Goal: Task Accomplishment & Management: Complete application form

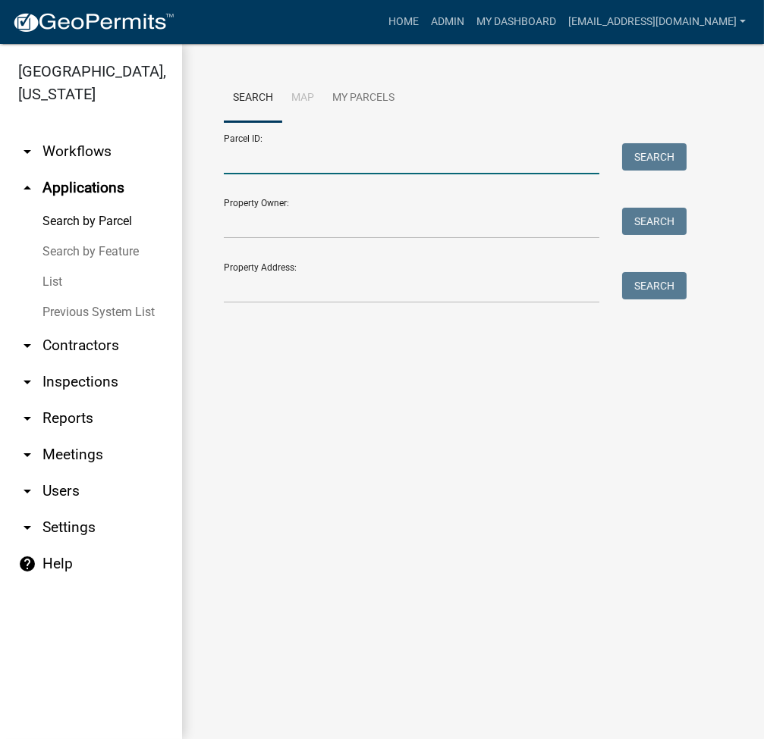
click at [356, 157] on input "Parcel ID:" at bounding box center [411, 158] width 375 height 31
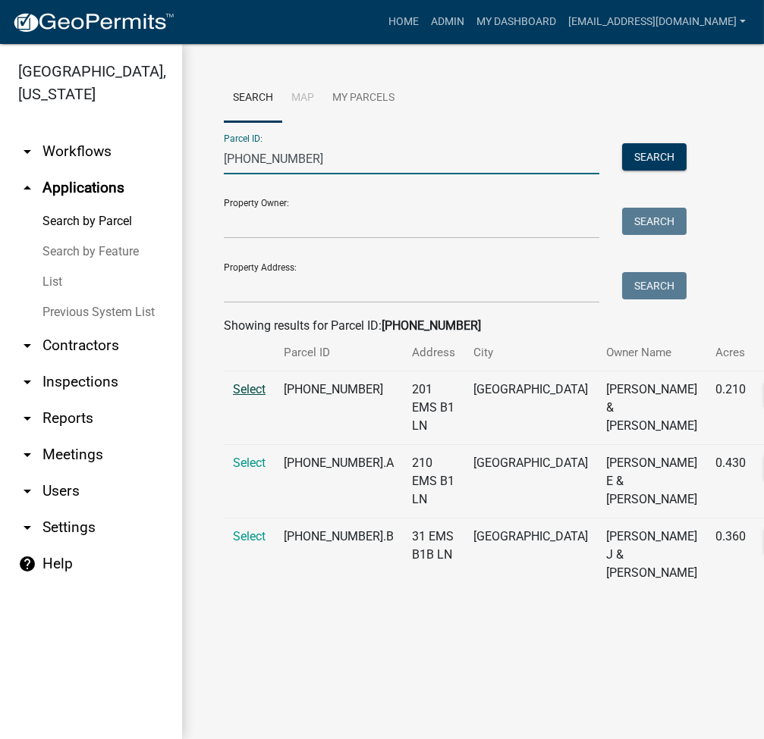
type input "005-106-084"
click at [252, 397] on span "Select" at bounding box center [249, 389] width 33 height 14
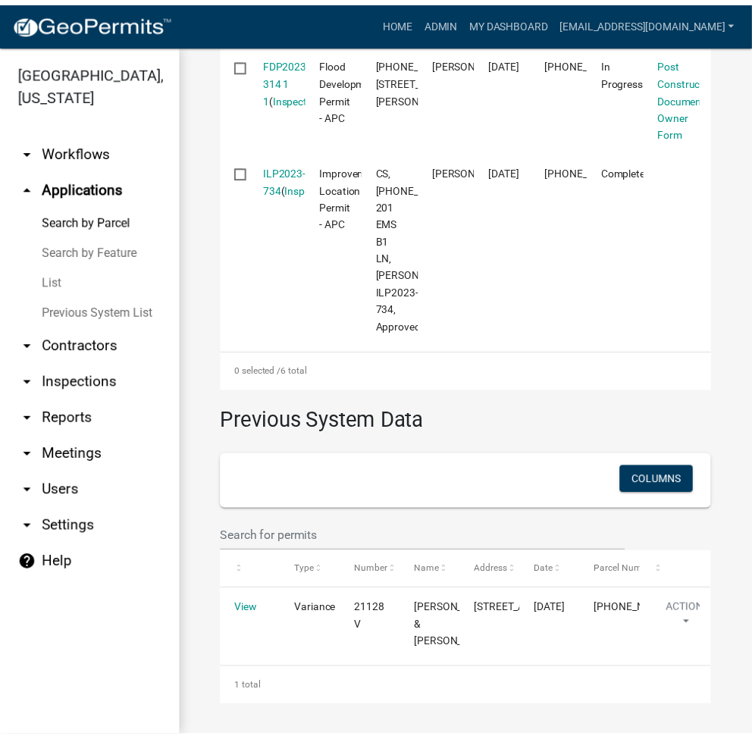
scroll to position [1011, 0]
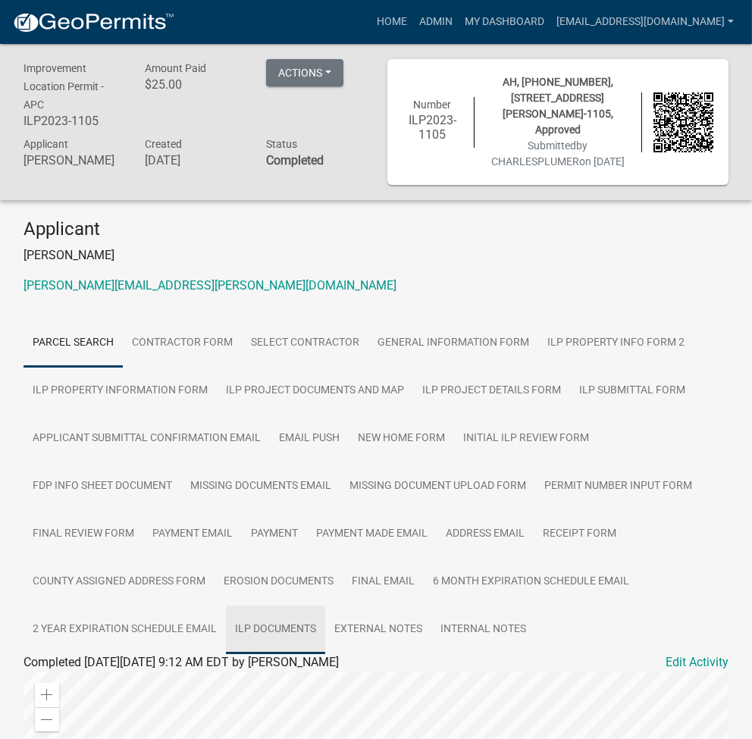
click at [300, 632] on link "ILP Documents" at bounding box center [275, 630] width 99 height 49
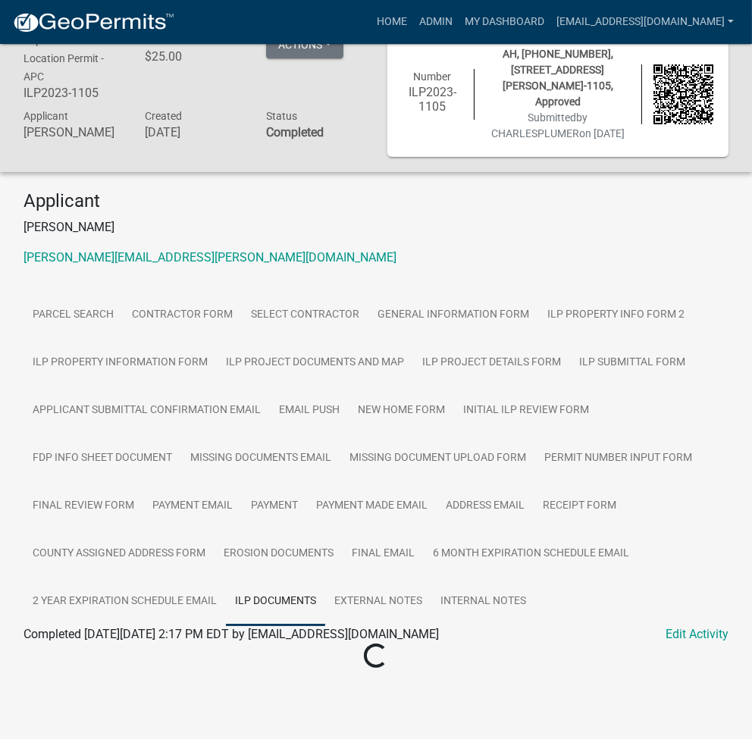
scroll to position [44, 0]
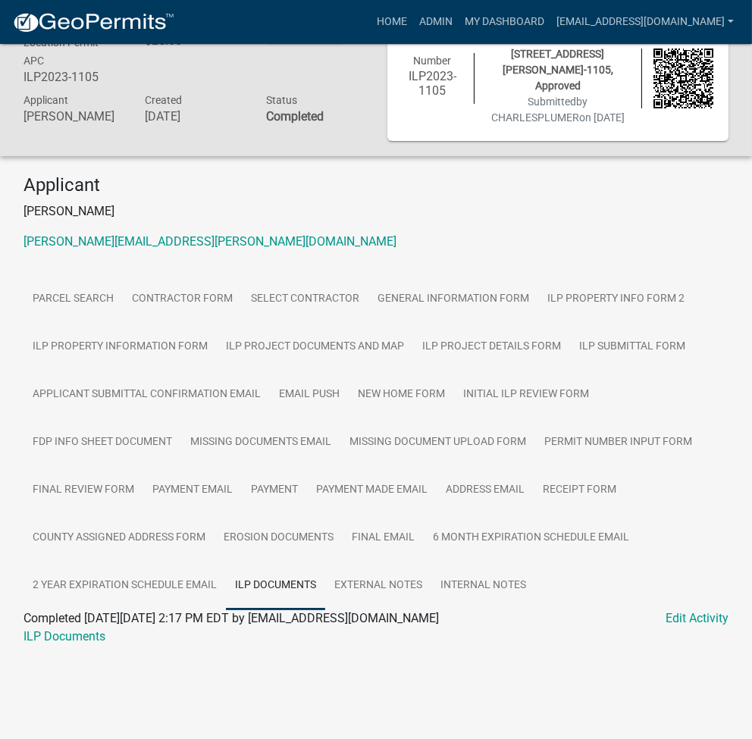
click at [57, 631] on div "ILP Documents" at bounding box center [376, 637] width 728 height 18
click at [58, 641] on link "ILP Documents" at bounding box center [65, 636] width 82 height 14
click at [459, 24] on link "Admin" at bounding box center [435, 22] width 45 height 29
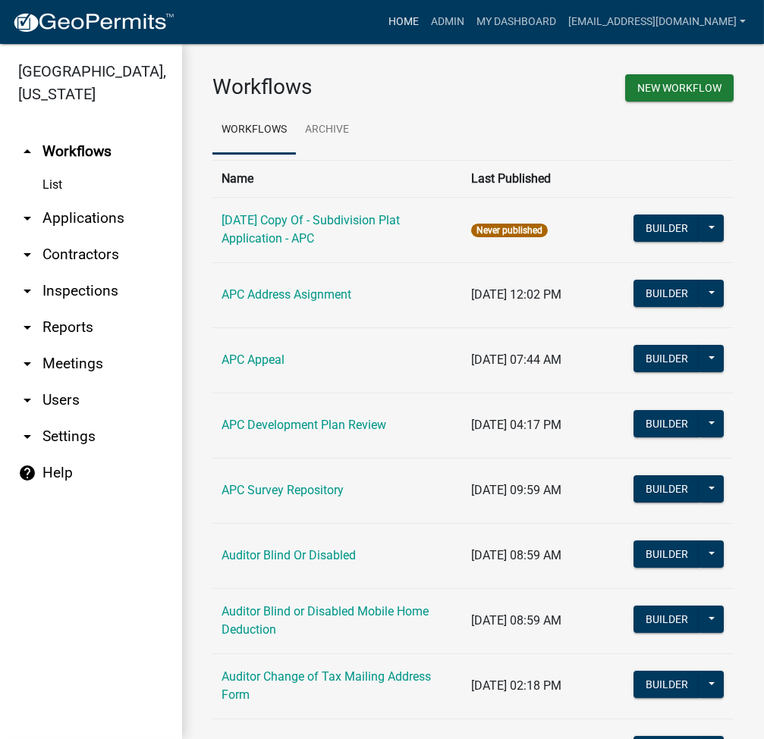
click at [425, 16] on link "Home" at bounding box center [403, 22] width 42 height 29
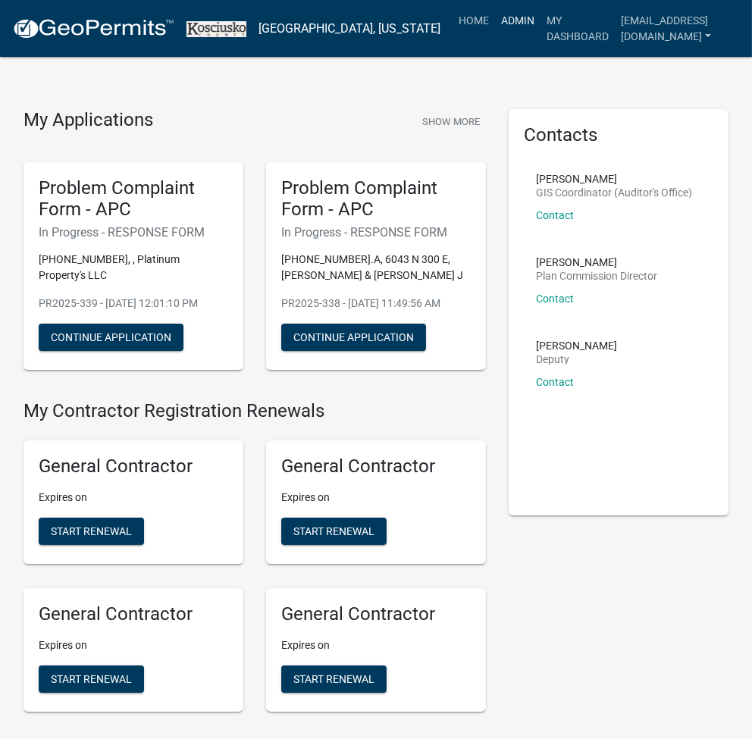
click at [505, 19] on link "Admin" at bounding box center [517, 20] width 45 height 29
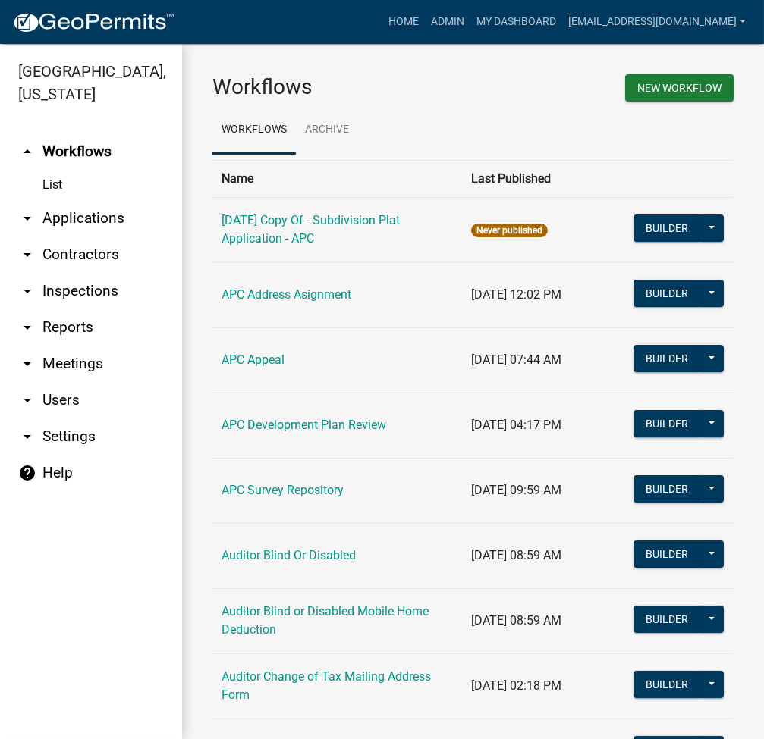
click at [95, 225] on link "arrow_drop_down Applications" at bounding box center [91, 218] width 182 height 36
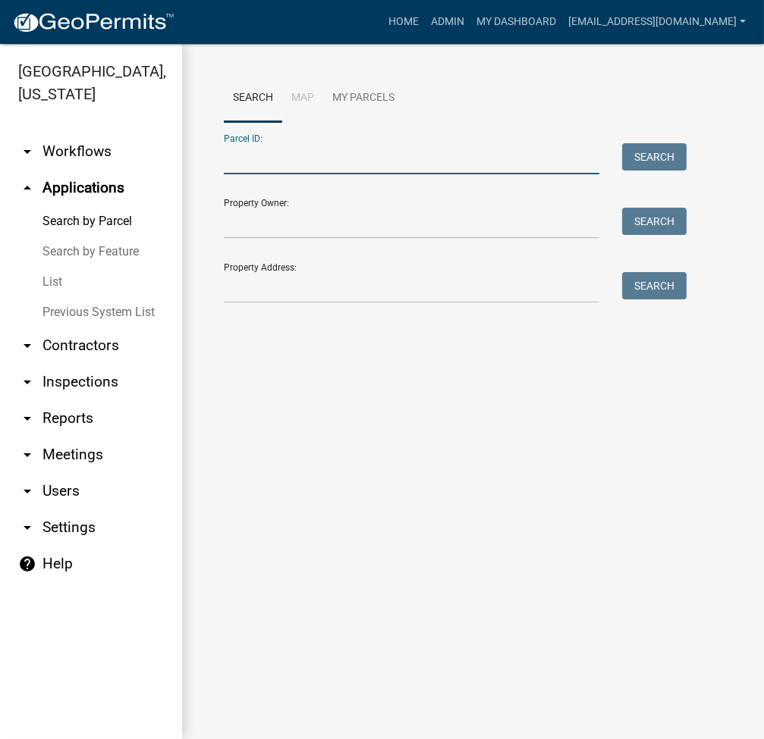
click at [237, 163] on input "Parcel ID:" at bounding box center [411, 158] width 375 height 31
paste input "035-019-003"
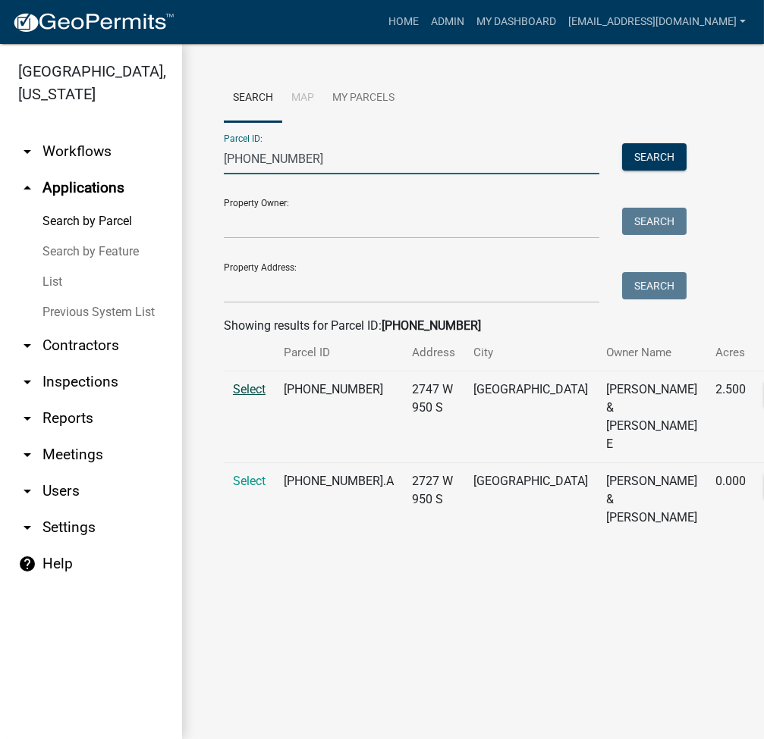
type input "035-019-003"
click at [259, 397] on span "Select" at bounding box center [249, 389] width 33 height 14
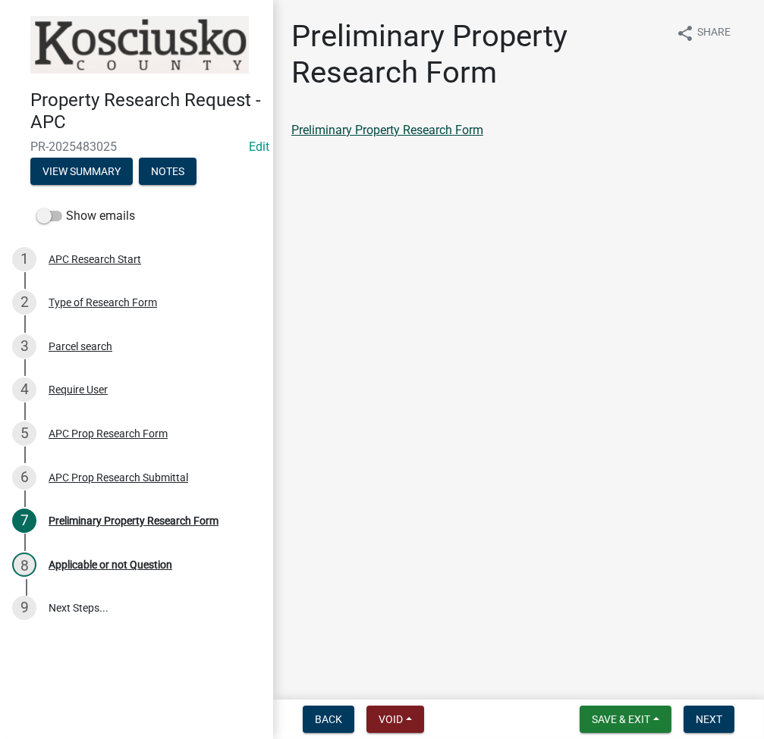
click at [368, 134] on link "Preliminary Property Research Form" at bounding box center [387, 130] width 192 height 14
click at [95, 473] on div "APC Prop Research Submittal" at bounding box center [119, 477] width 140 height 11
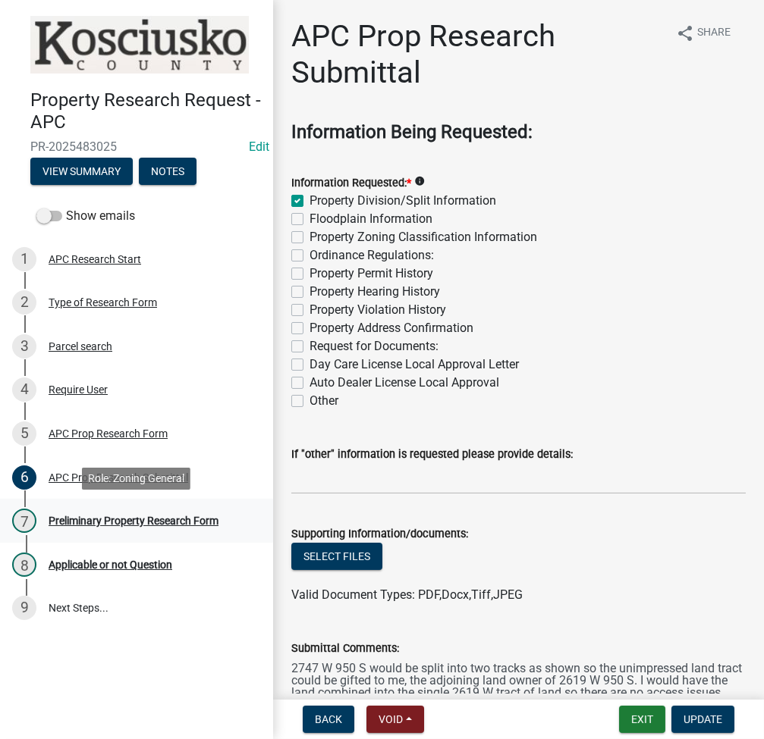
click at [121, 516] on div "Preliminary Property Research Form" at bounding box center [134, 521] width 170 height 11
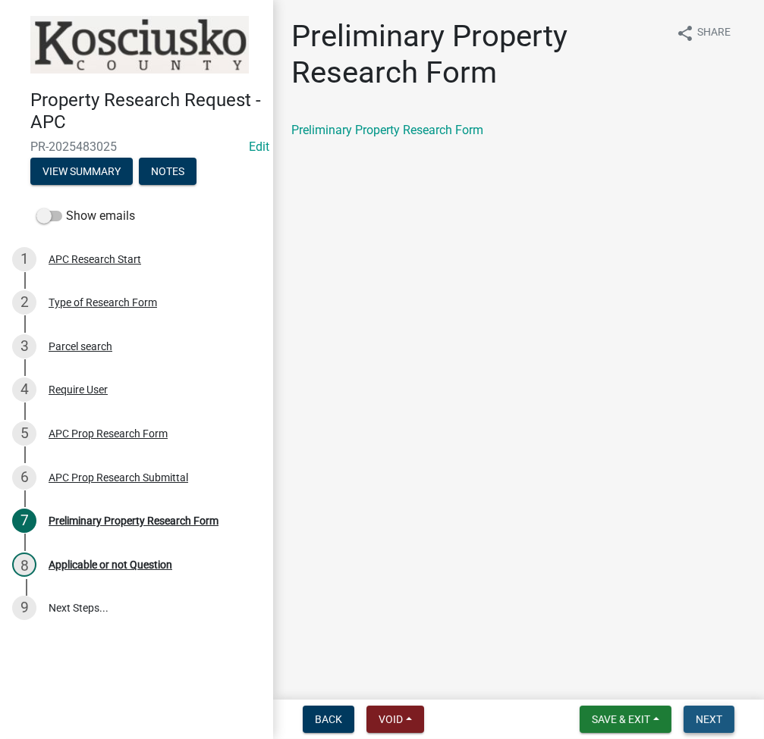
click at [711, 722] on span "Next" at bounding box center [708, 720] width 27 height 12
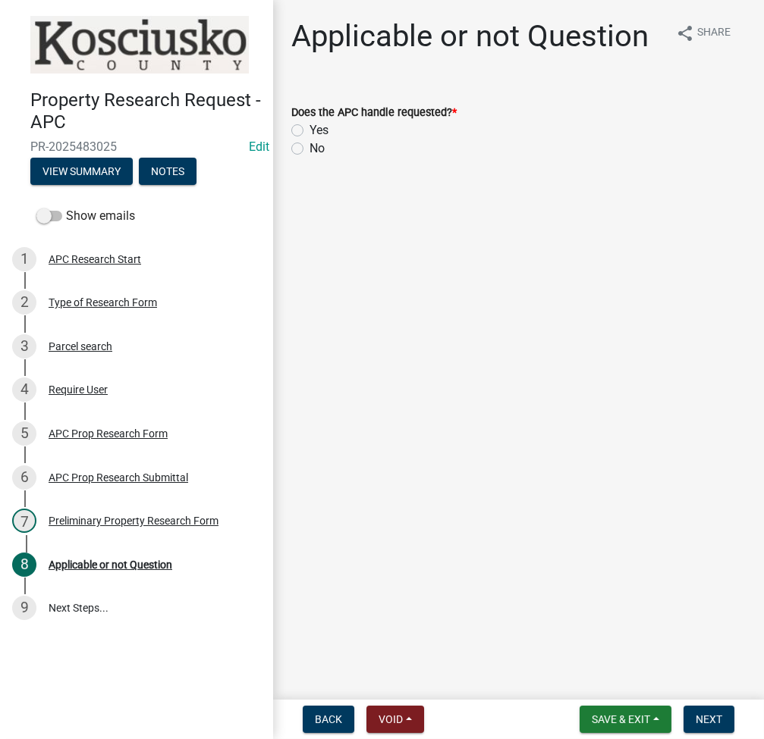
click at [309, 129] on label "Yes" at bounding box center [318, 130] width 19 height 18
click at [309, 129] on input "Yes" at bounding box center [314, 126] width 10 height 10
radio input "true"
click at [714, 720] on span "Next" at bounding box center [708, 720] width 27 height 12
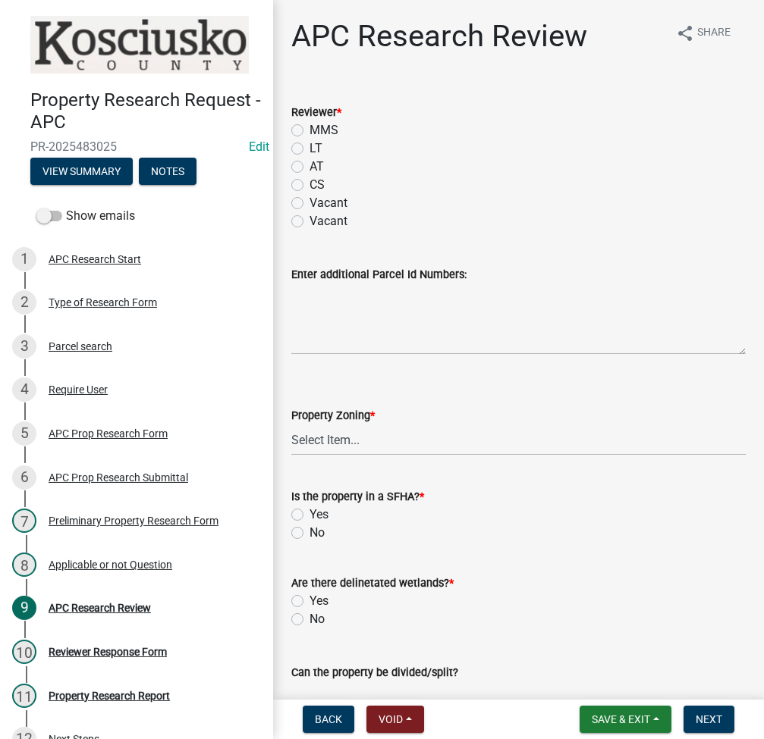
click at [309, 149] on label "LT" at bounding box center [315, 149] width 13 height 18
click at [309, 149] on input "LT" at bounding box center [314, 145] width 10 height 10
radio input "true"
click at [348, 447] on select "Select Item... Agricultural Agricultural 2 Residential Commercial Industrial 1 …" at bounding box center [518, 440] width 454 height 31
click at [291, 425] on select "Select Item... Agricultural Agricultural 2 Residential Commercial Industrial 1 …" at bounding box center [518, 440] width 454 height 31
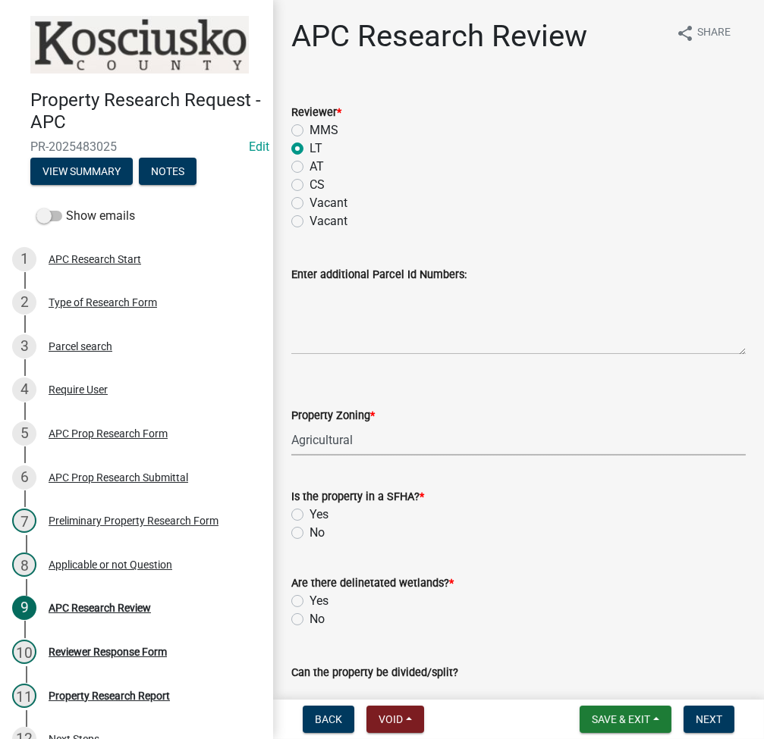
select select "fa378ffa-5b76-4540-9014-3a35c1b5764a"
click at [297, 526] on div "No" at bounding box center [518, 533] width 454 height 18
click at [309, 535] on label "No" at bounding box center [316, 533] width 15 height 18
click at [309, 534] on input "No" at bounding box center [314, 529] width 10 height 10
radio input "true"
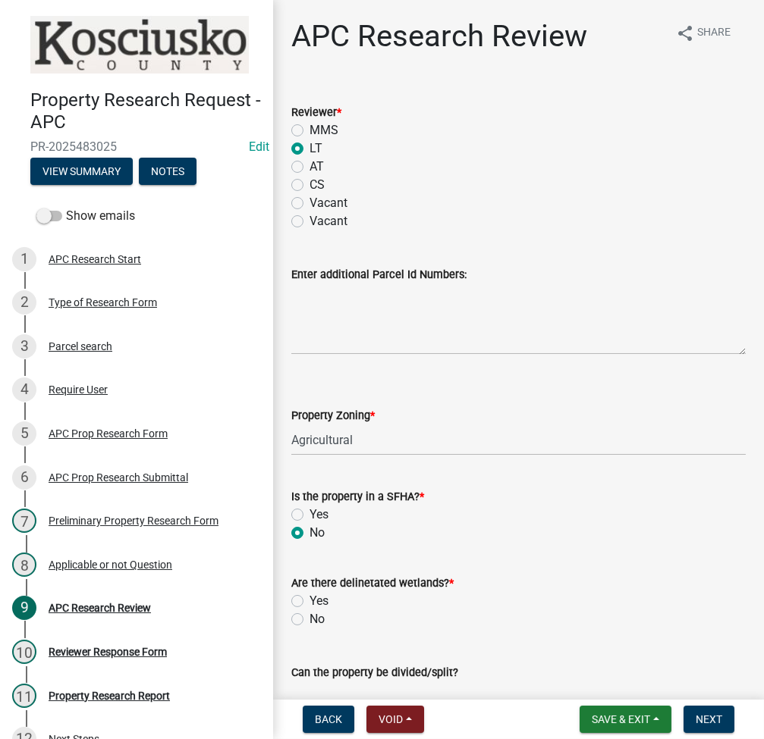
click at [309, 622] on label "No" at bounding box center [316, 619] width 15 height 18
click at [309, 620] on input "No" at bounding box center [314, 615] width 10 height 10
radio input "true"
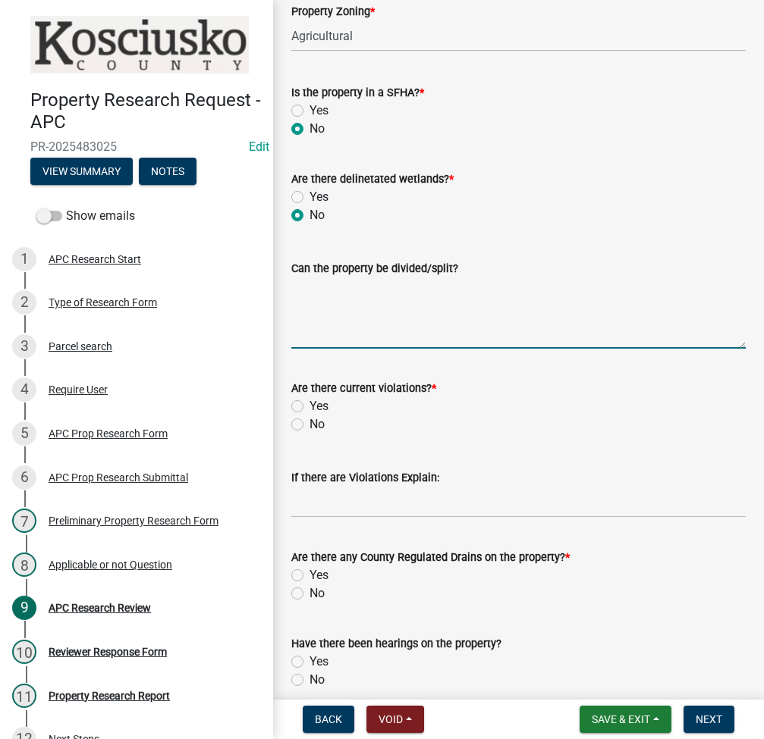
click at [360, 309] on textarea "Can the property be divided/split?" at bounding box center [518, 313] width 454 height 71
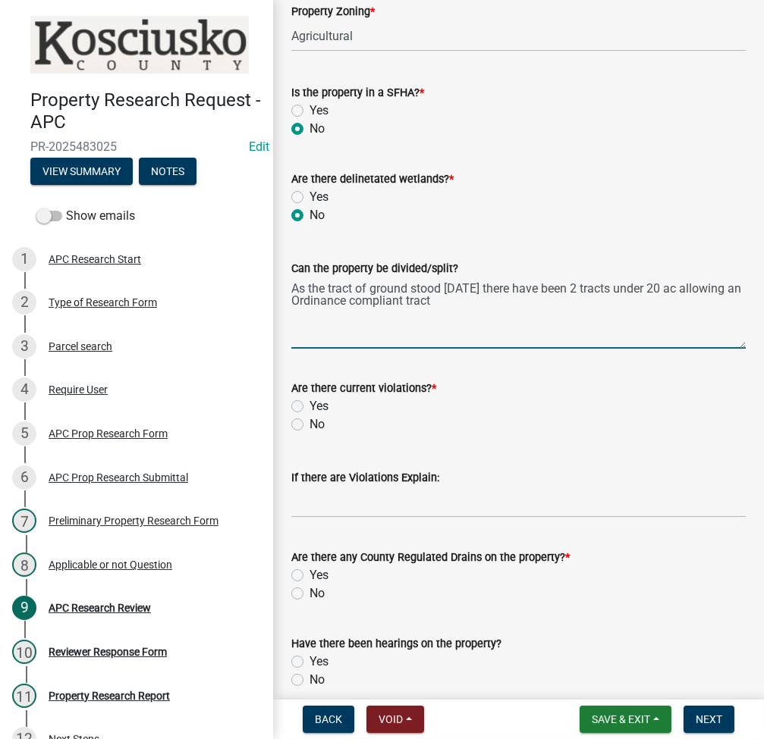
type textarea "As the tract of ground stood [DATE] there have been 2 tracts under 20 ac allowi…"
click at [309, 416] on input "No" at bounding box center [314, 421] width 10 height 10
radio input "true"
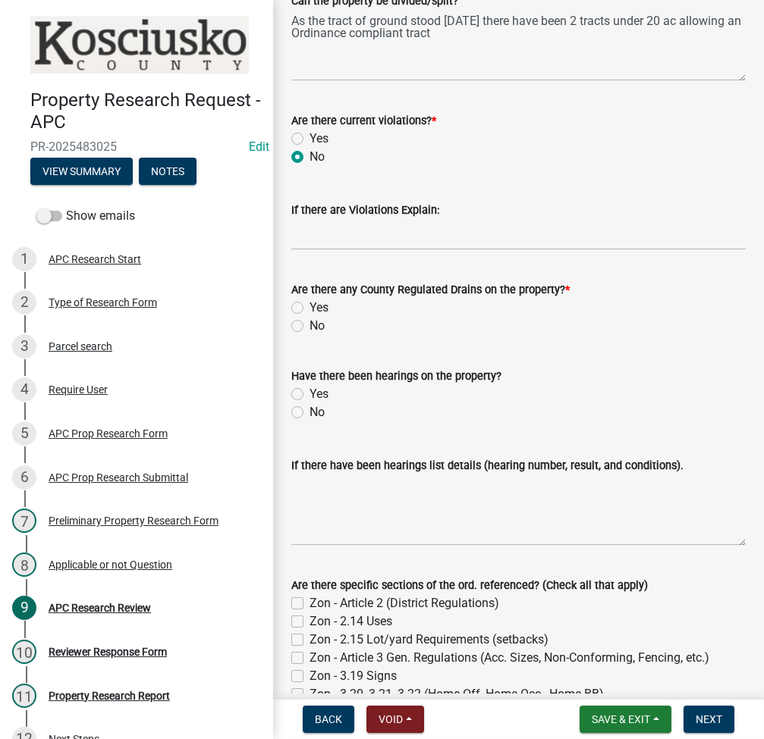
scroll to position [808, 0]
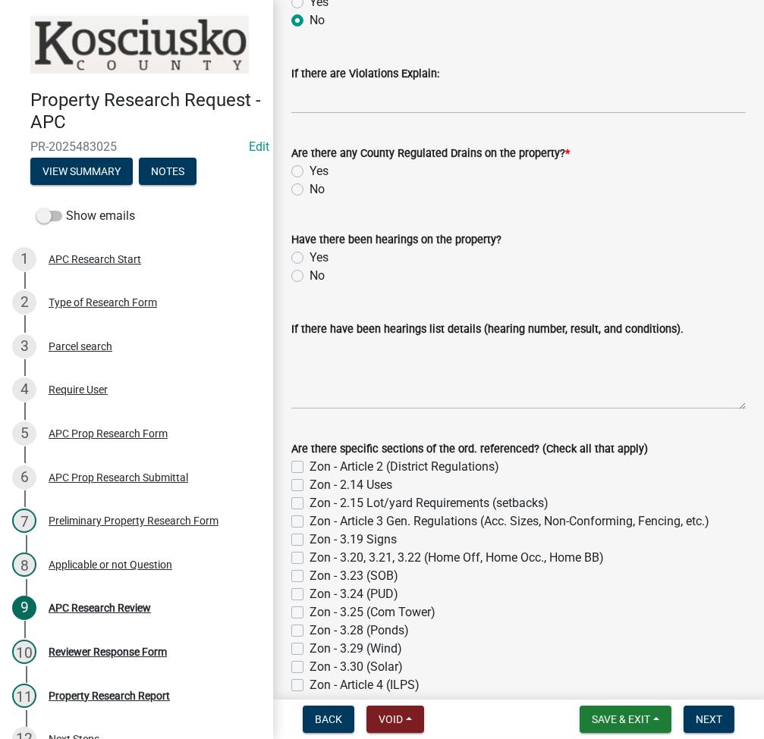
click at [309, 184] on label "No" at bounding box center [316, 189] width 15 height 18
click at [309, 184] on input "No" at bounding box center [314, 185] width 10 height 10
radio input "true"
click at [309, 275] on label "No" at bounding box center [316, 276] width 15 height 18
click at [309, 275] on input "No" at bounding box center [314, 272] width 10 height 10
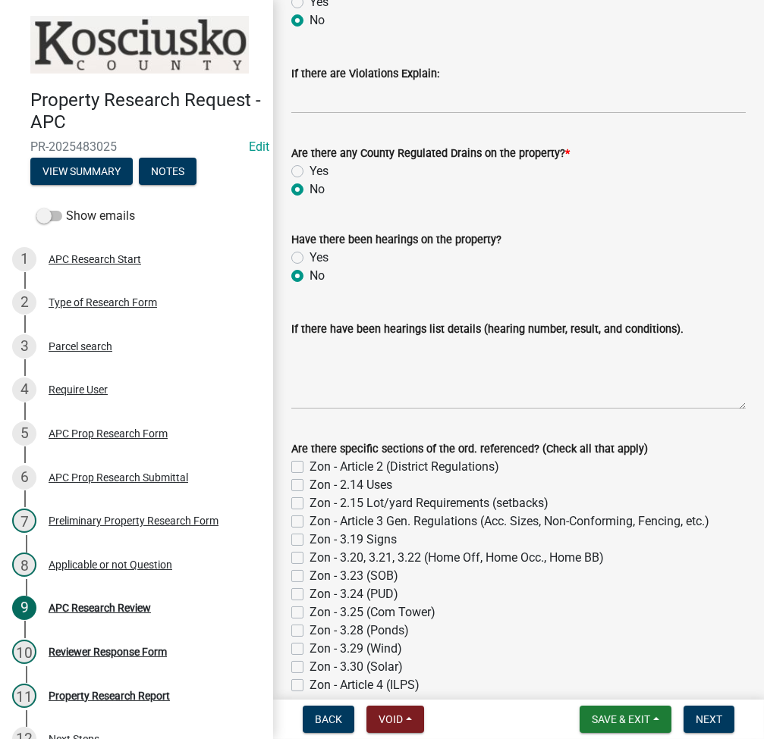
radio input "true"
click at [709, 710] on button "Next" at bounding box center [708, 719] width 51 height 27
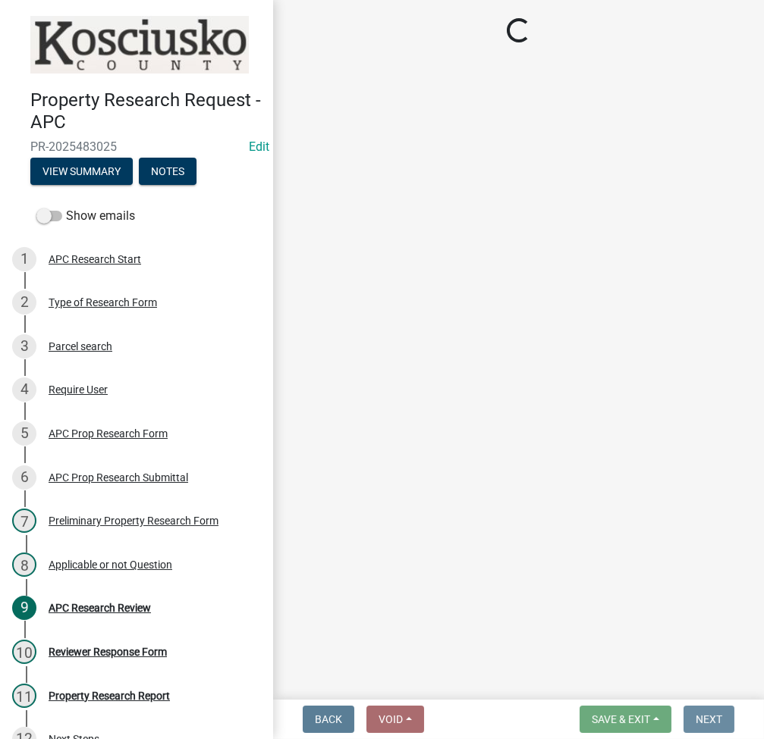
scroll to position [0, 0]
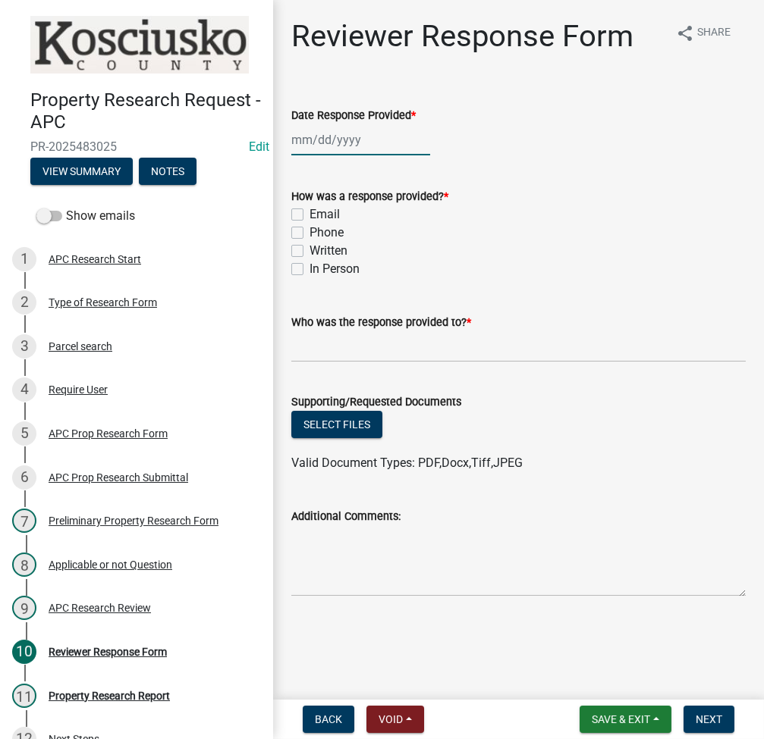
click at [317, 141] on div at bounding box center [360, 139] width 139 height 31
select select "9"
select select "2025"
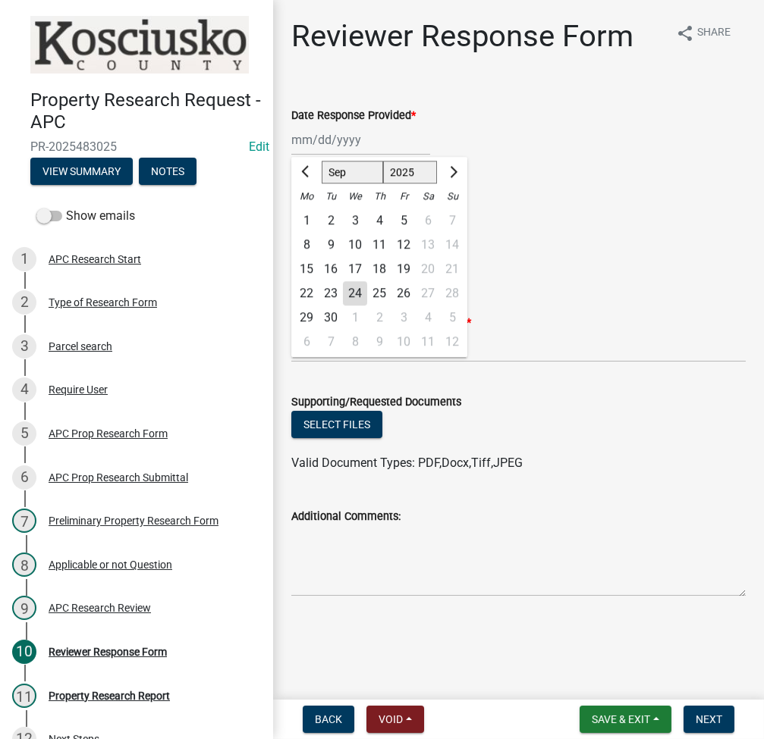
click at [346, 292] on div "24" at bounding box center [355, 293] width 24 height 24
type input "[DATE]"
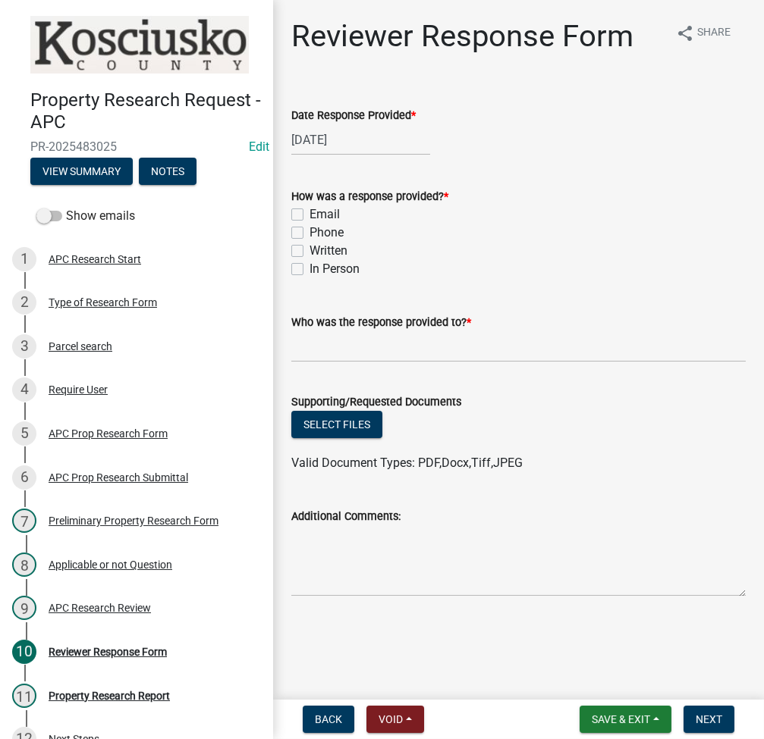
click at [309, 218] on label "Email" at bounding box center [324, 215] width 30 height 18
click at [309, 215] on input "Email" at bounding box center [314, 211] width 10 height 10
checkbox input "true"
checkbox input "false"
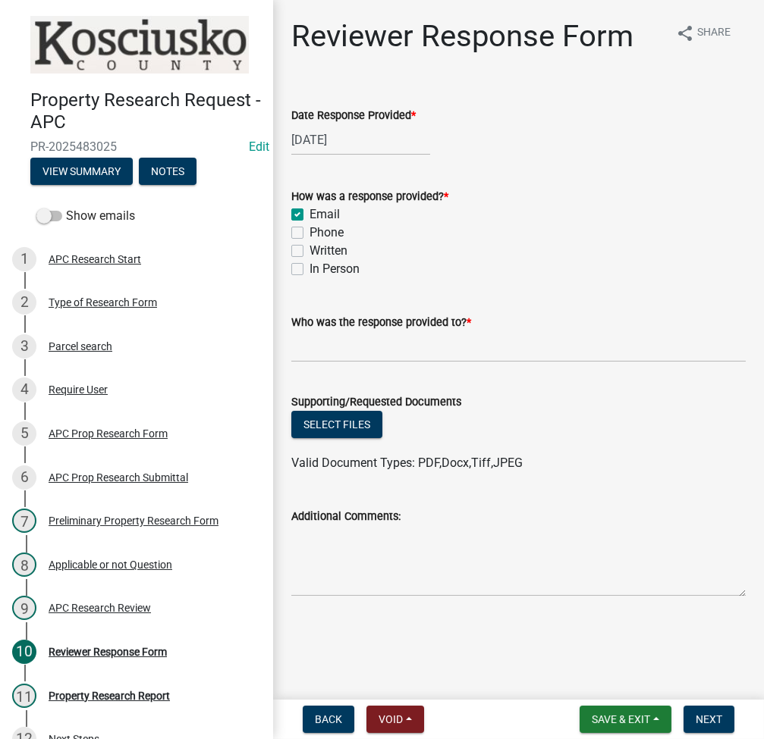
checkbox input "false"
click at [318, 346] on input "Who was the response provided to? *" at bounding box center [518, 346] width 454 height 31
click at [350, 424] on button "Select files" at bounding box center [336, 424] width 91 height 27
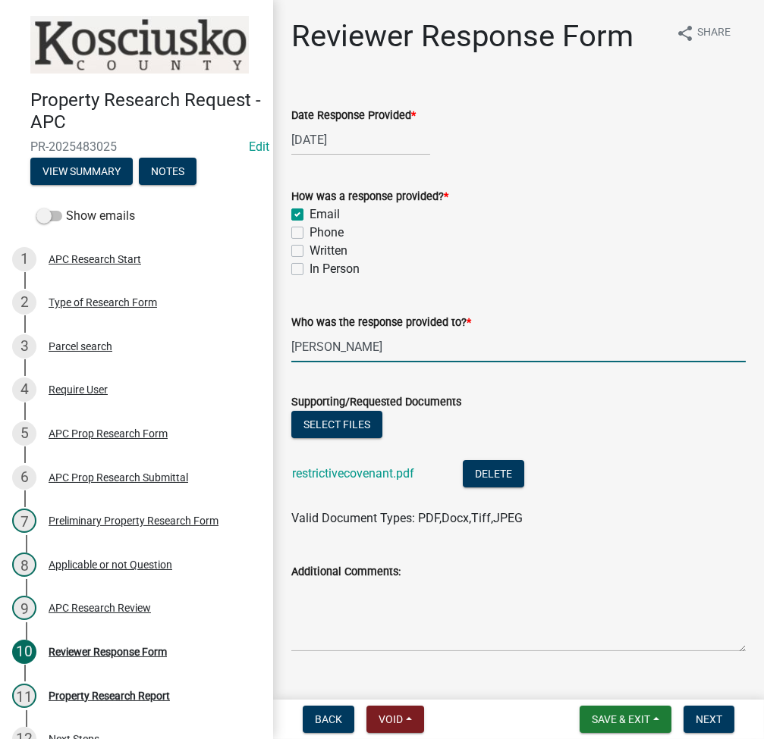
click at [337, 351] on input "[PERSON_NAME]" at bounding box center [518, 346] width 454 height 31
type input "[PERSON_NAME]"
click at [322, 435] on button "Select files" at bounding box center [336, 424] width 91 height 27
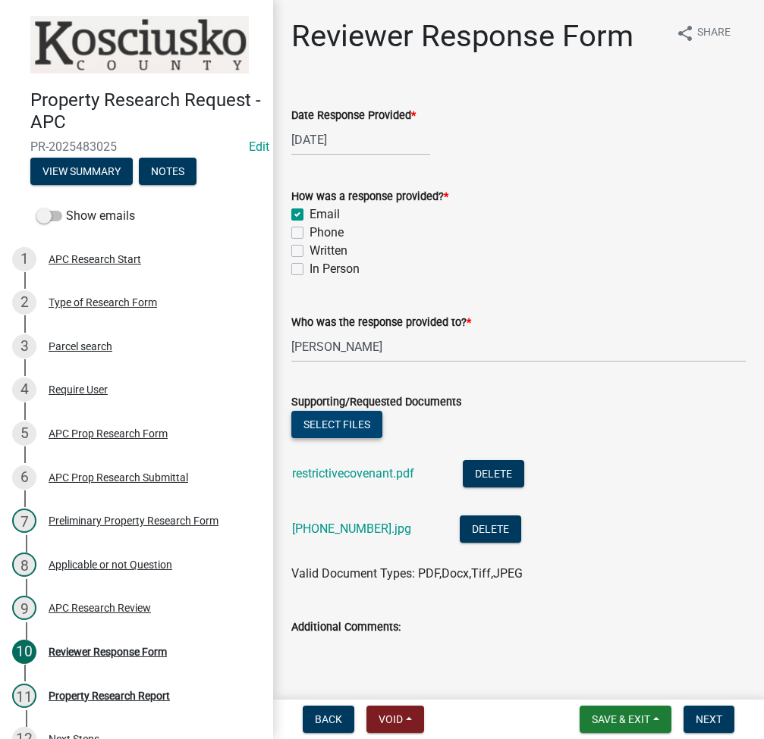
scroll to position [84, 0]
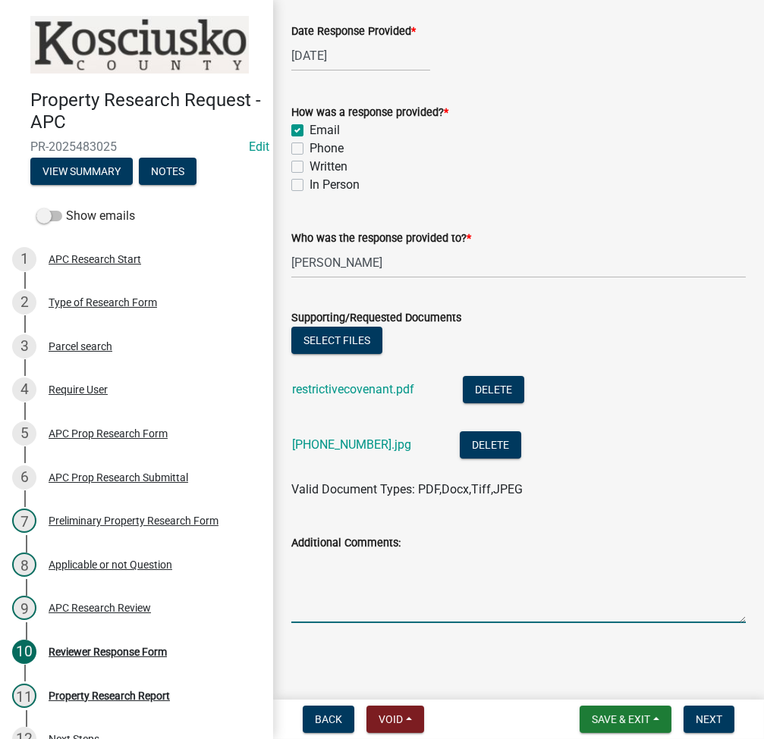
click at [381, 578] on textarea "Additional Comments:" at bounding box center [518, 587] width 454 height 71
type textarea "Y"
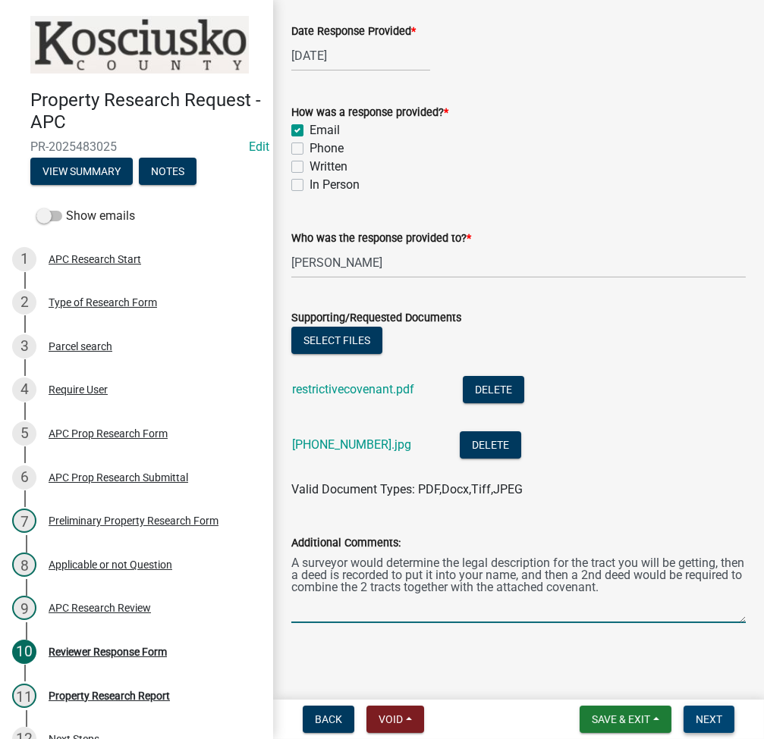
type textarea "A surveyor would determine the legal description for the tract you will be gett…"
click at [719, 720] on span "Next" at bounding box center [708, 720] width 27 height 12
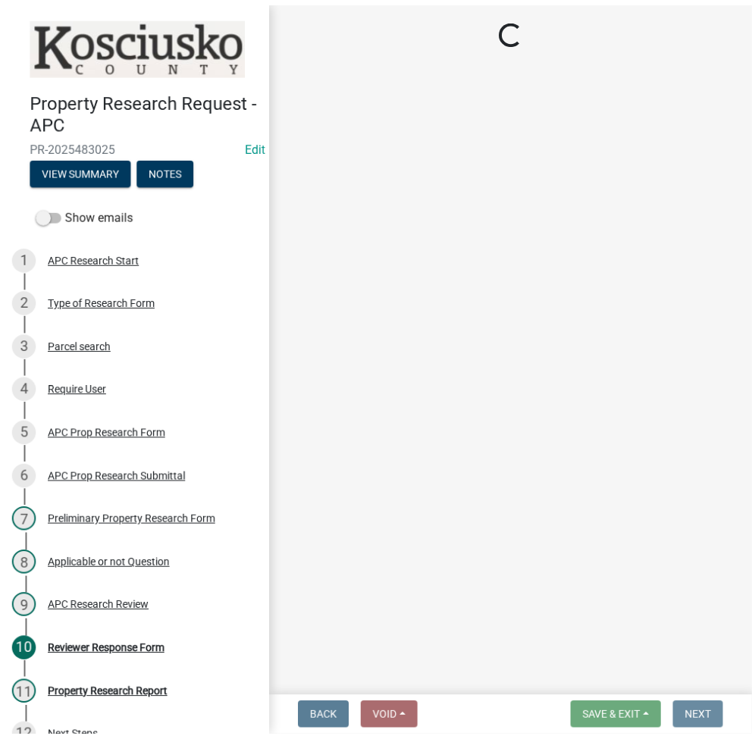
scroll to position [0, 0]
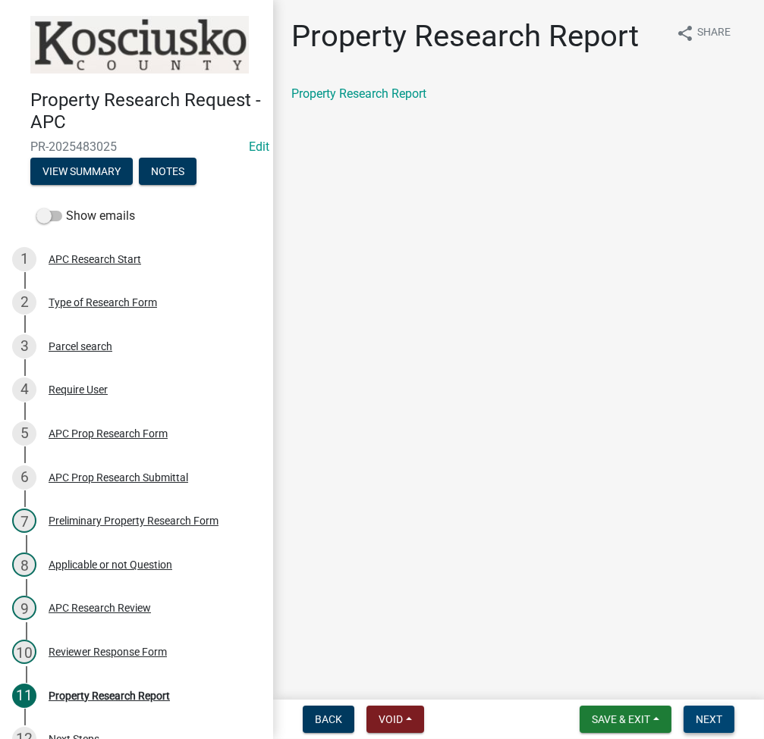
click at [710, 722] on span "Next" at bounding box center [708, 720] width 27 height 12
